Goal: Information Seeking & Learning: Learn about a topic

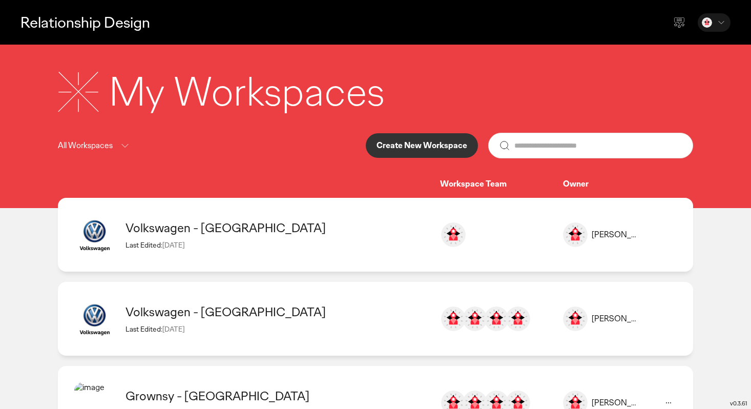
scroll to position [51, 0]
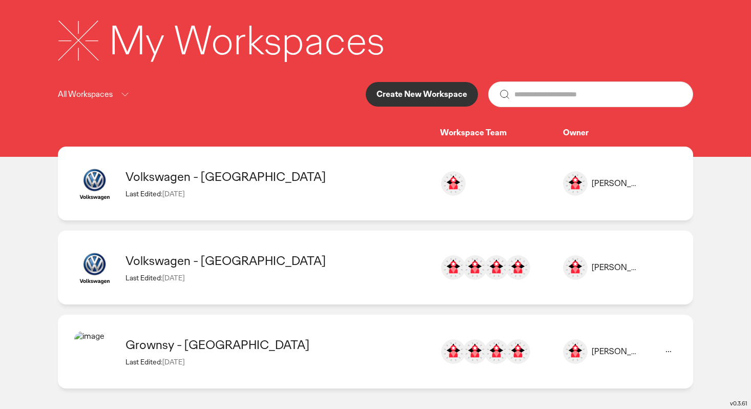
click at [220, 263] on div "Volkswagen - [GEOGRAPHIC_DATA]" at bounding box center [278, 261] width 304 height 16
click at [215, 263] on div "Volkswagen - [GEOGRAPHIC_DATA]" at bounding box center [278, 261] width 304 height 16
click at [218, 271] on div "Volkswagen - [GEOGRAPHIC_DATA] Last Edited: [DATE]" at bounding box center [278, 267] width 304 height 29
click at [229, 264] on div "Volkswagen - [GEOGRAPHIC_DATA]" at bounding box center [278, 261] width 304 height 16
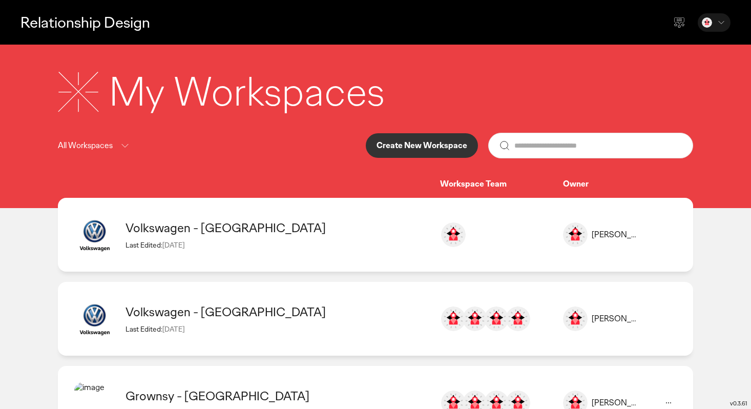
click at [240, 178] on main "Relationship Design My Workspaces All Workspaces Create New Workspace Workspace…" at bounding box center [375, 230] width 751 height 460
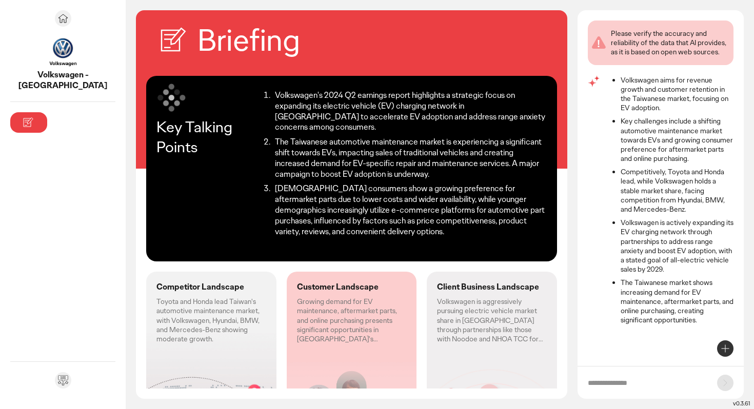
scroll to position [56, 0]
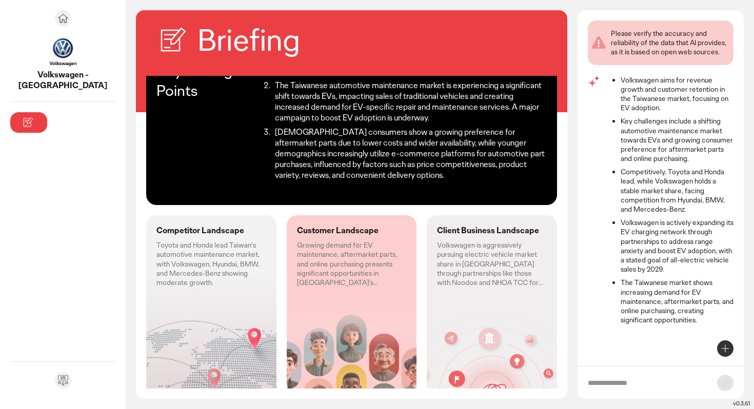
click at [181, 256] on div "Competitor Landscape Toyota and Honda lead Taiwan's automotive maintenance mark…" at bounding box center [211, 256] width 130 height 82
click at [325, 292] on div "Customer Landscape Growing demand for EV maintenance, aftermarket parts, and on…" at bounding box center [352, 312] width 130 height 195
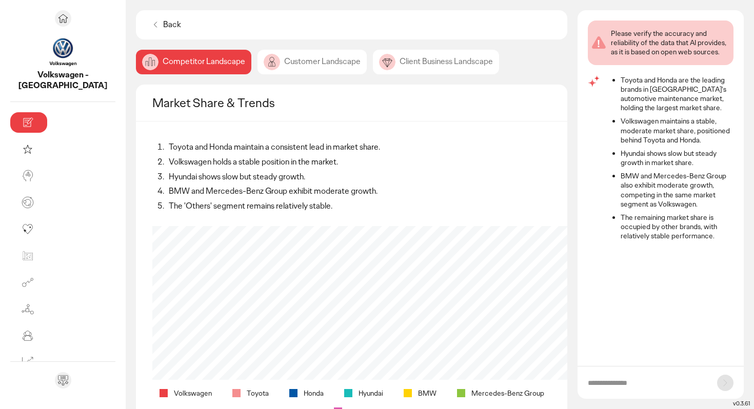
click at [373, 63] on div "Customer Landscape" at bounding box center [436, 62] width 126 height 25
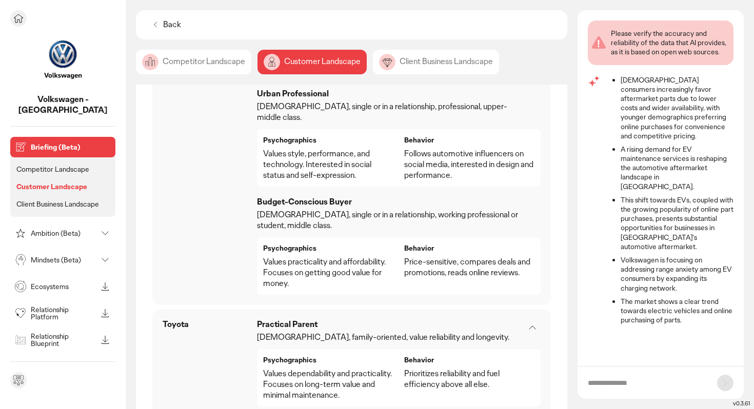
scroll to position [458, 0]
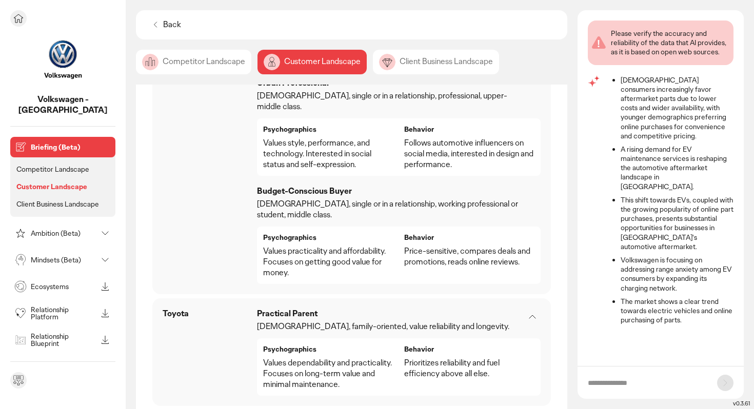
click at [70, 283] on p "Ecosystems" at bounding box center [64, 286] width 66 height 7
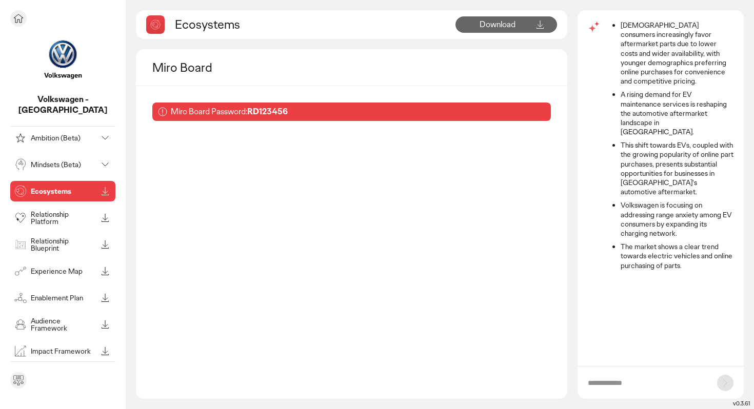
scroll to position [42, 0]
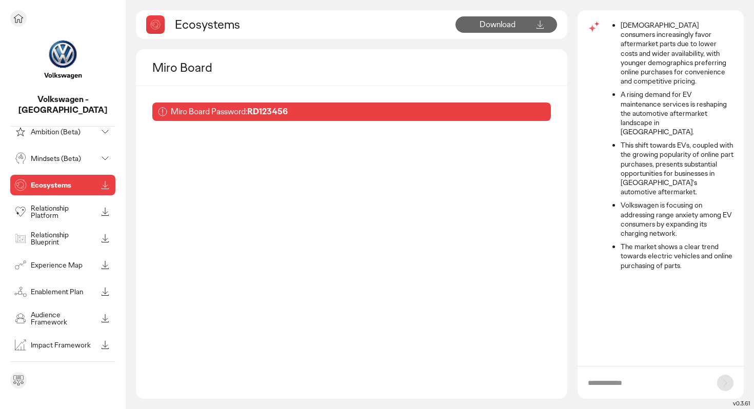
click at [68, 261] on p "Experience Map" at bounding box center [64, 264] width 66 height 7
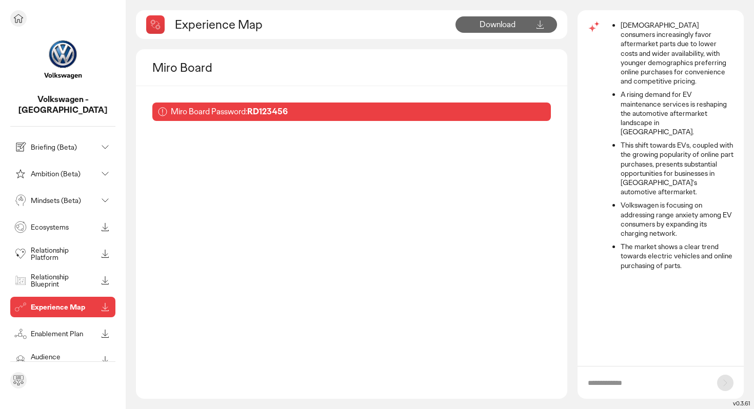
click at [51, 330] on p "Enablement Plan" at bounding box center [64, 333] width 66 height 7
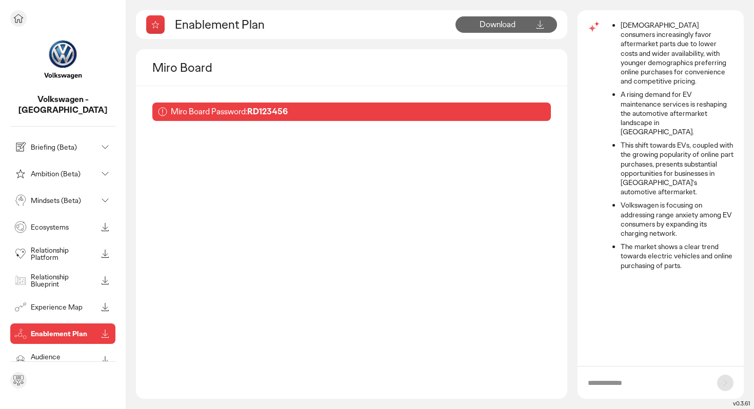
click at [59, 167] on div "Ambition (Beta)" at bounding box center [54, 174] width 85 height 16
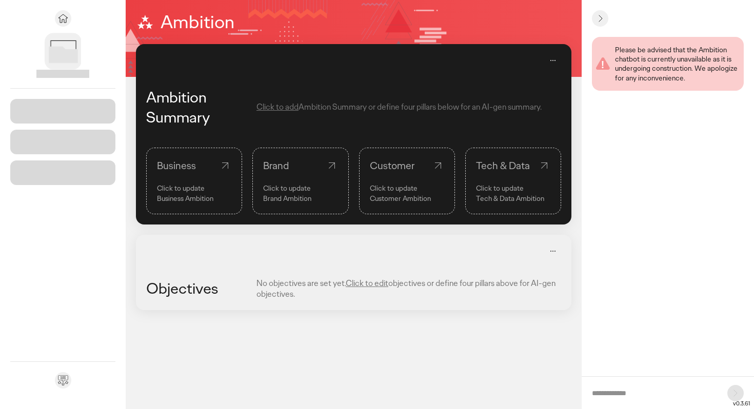
click at [372, 186] on p "Click to update" at bounding box center [407, 188] width 74 height 10
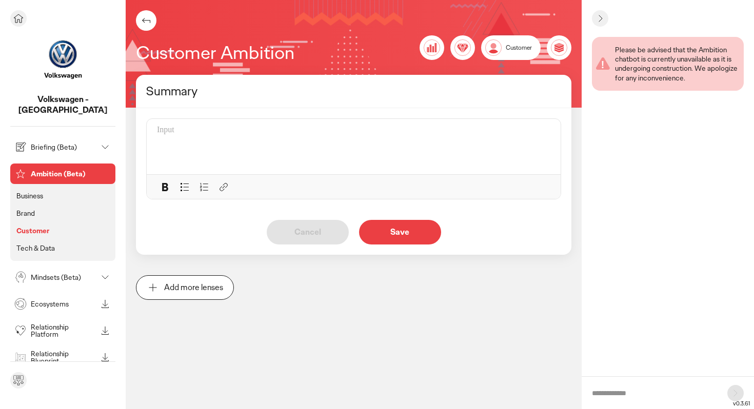
click at [55, 144] on p "Briefing (Beta)" at bounding box center [64, 147] width 66 height 7
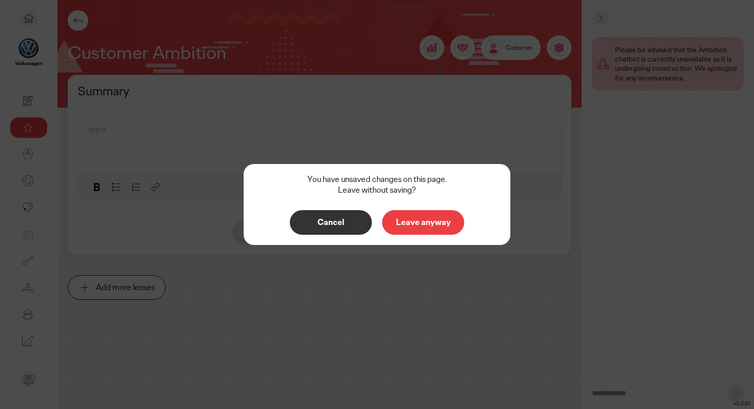
click at [342, 222] on p "Cancel" at bounding box center [330, 222] width 60 height 8
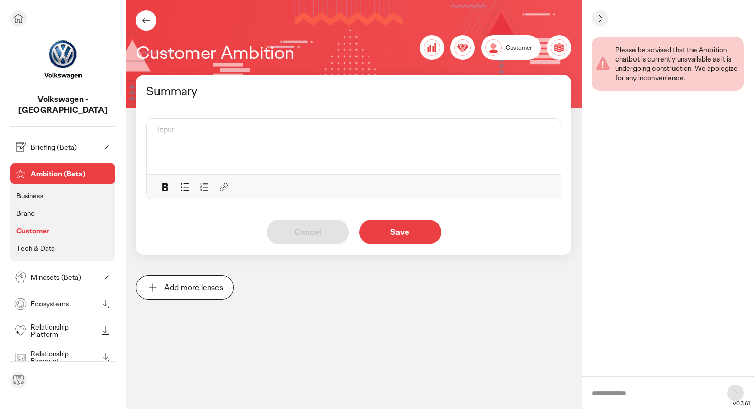
click at [46, 243] on p "Tech & Data" at bounding box center [35, 247] width 38 height 9
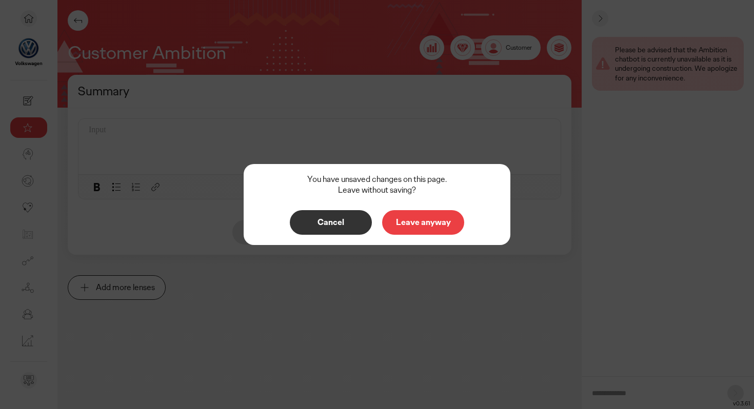
click at [423, 223] on p "Leave anyway" at bounding box center [423, 222] width 60 height 8
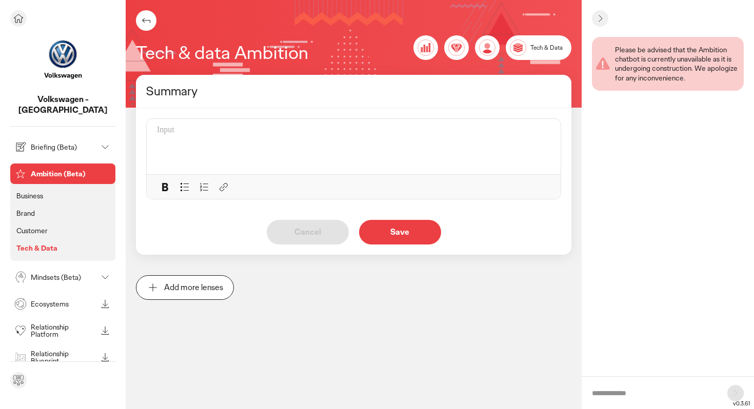
click at [64, 60] on img at bounding box center [62, 58] width 51 height 51
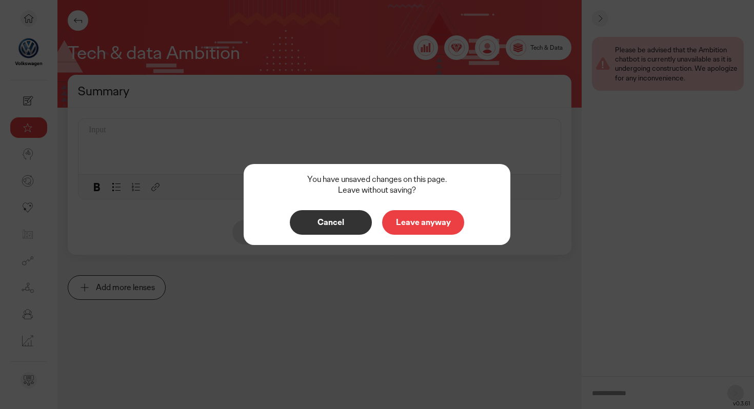
click at [431, 223] on p "Leave anyway" at bounding box center [423, 222] width 60 height 8
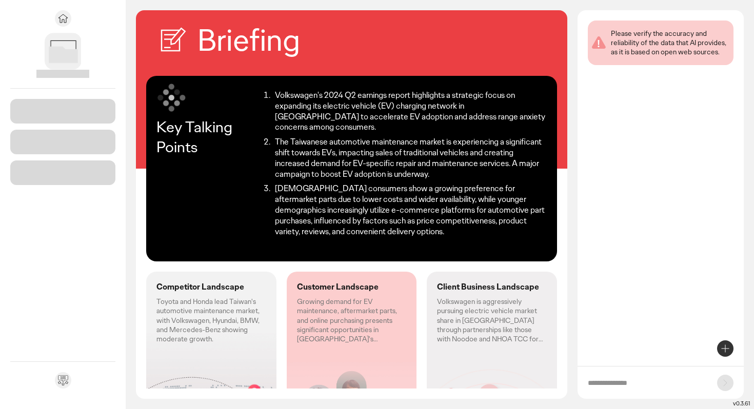
click at [312, 297] on p "Growing demand for EV maintenance, aftermarket parts, and online purchasing pre…" at bounding box center [352, 320] width 110 height 47
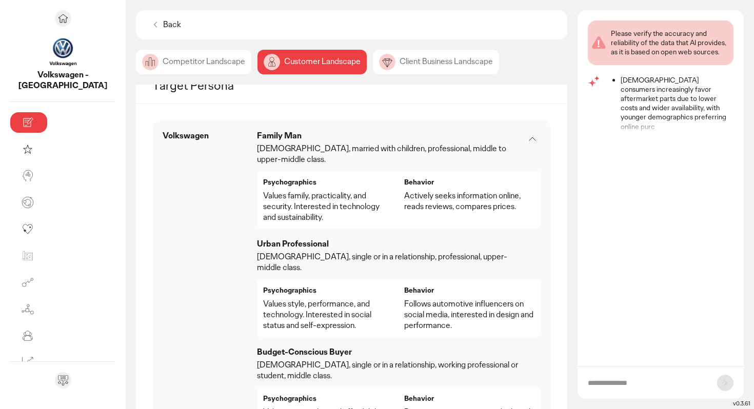
scroll to position [286, 0]
